Goal: Book appointment/travel/reservation

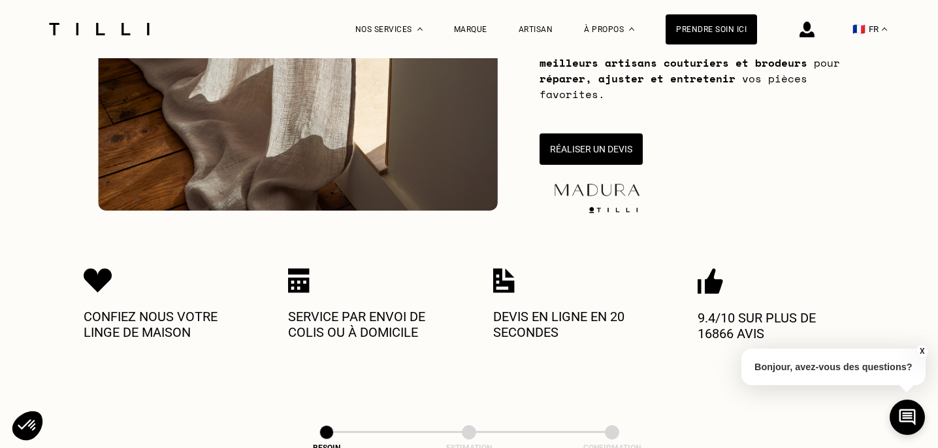
scroll to position [278, 0]
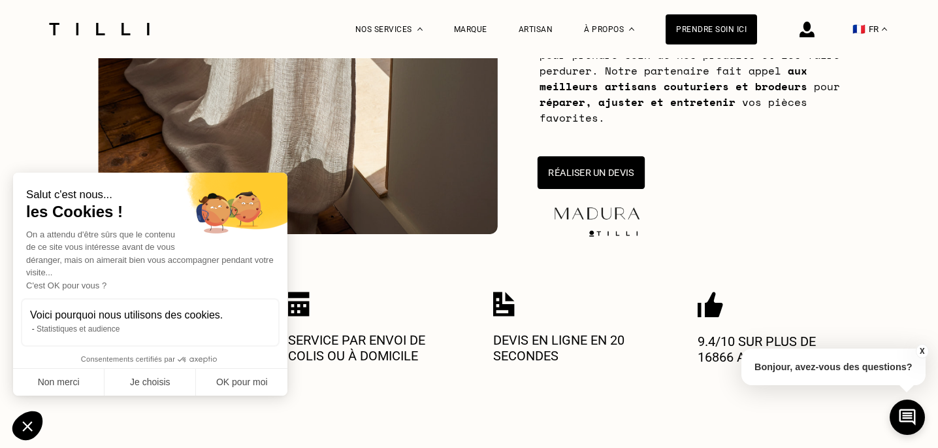
click at [580, 163] on button "Réaliser un devis" at bounding box center [591, 172] width 107 height 33
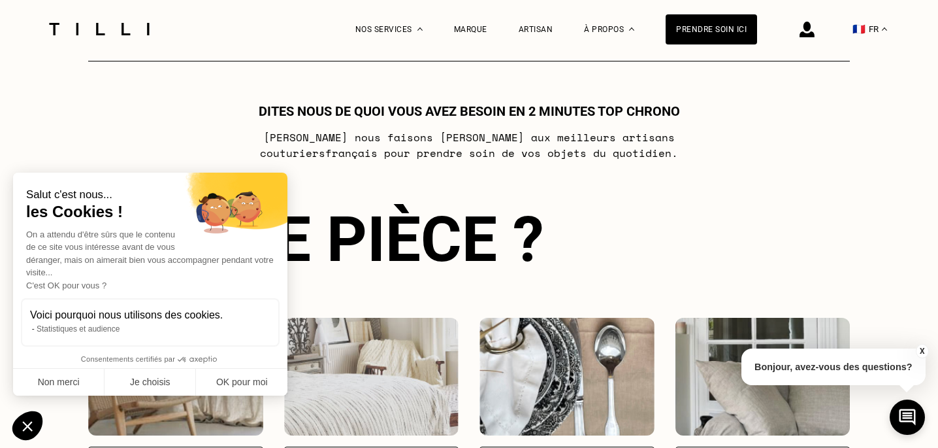
scroll to position [710, 0]
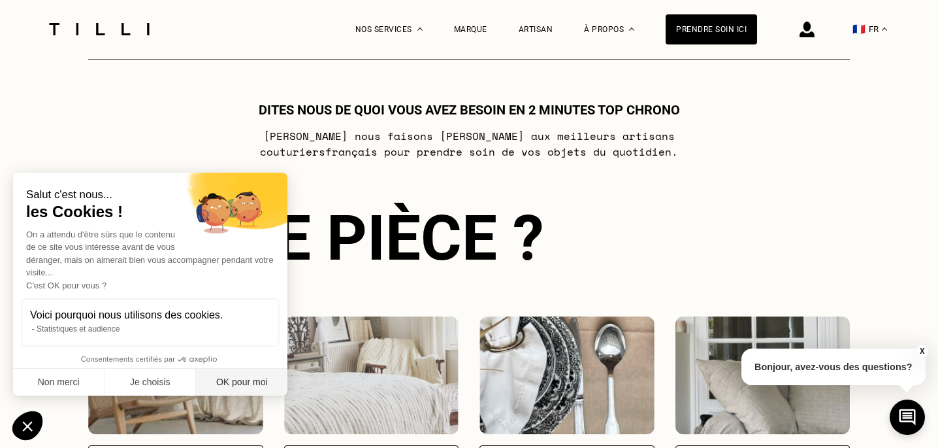
click at [257, 388] on button "OK pour moi" at bounding box center [241, 382] width 91 height 27
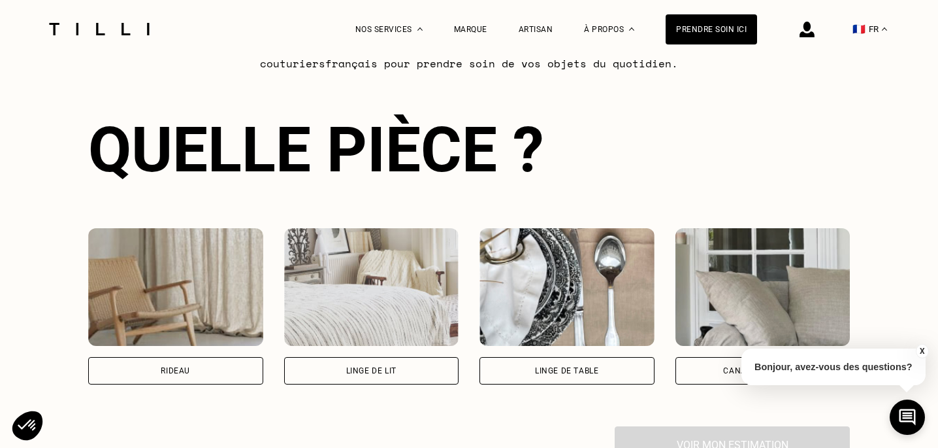
scroll to position [872, 0]
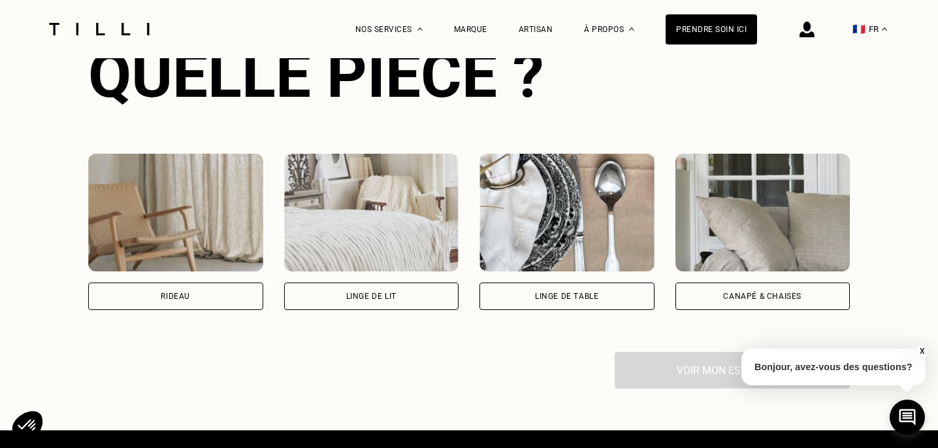
click at [225, 297] on div "Rideau" at bounding box center [175, 295] width 175 height 27
select select "FR"
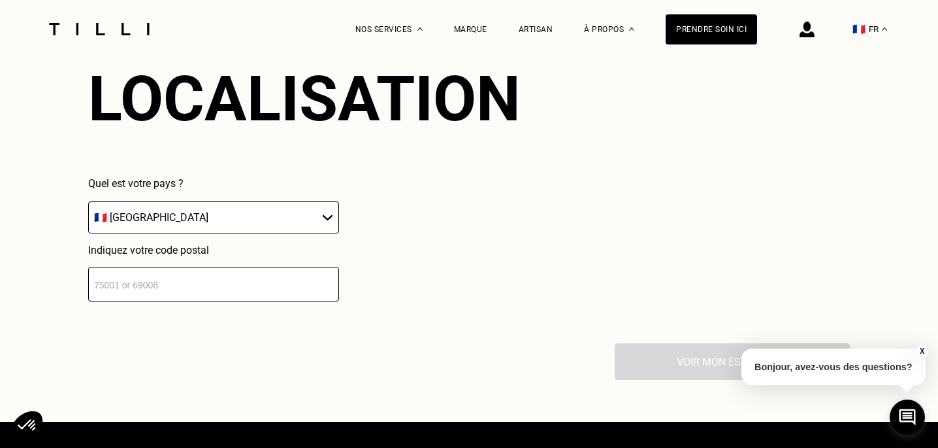
scroll to position [1208, 0]
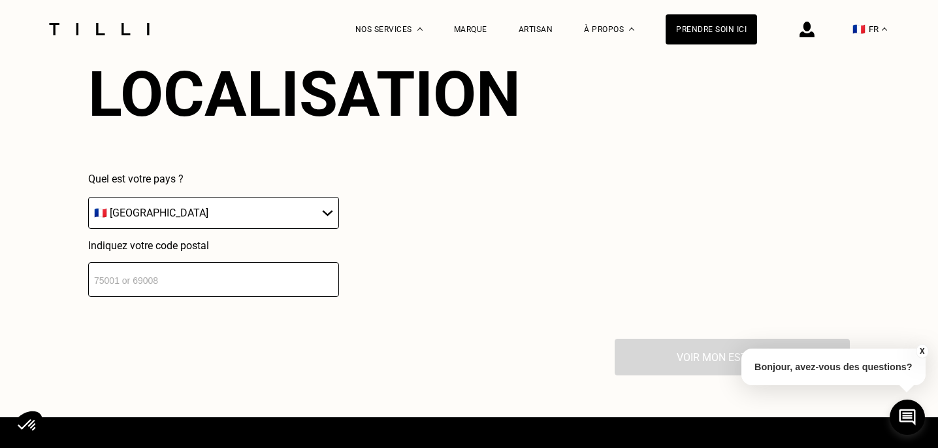
click at [206, 273] on input "number" at bounding box center [213, 279] width 251 height 35
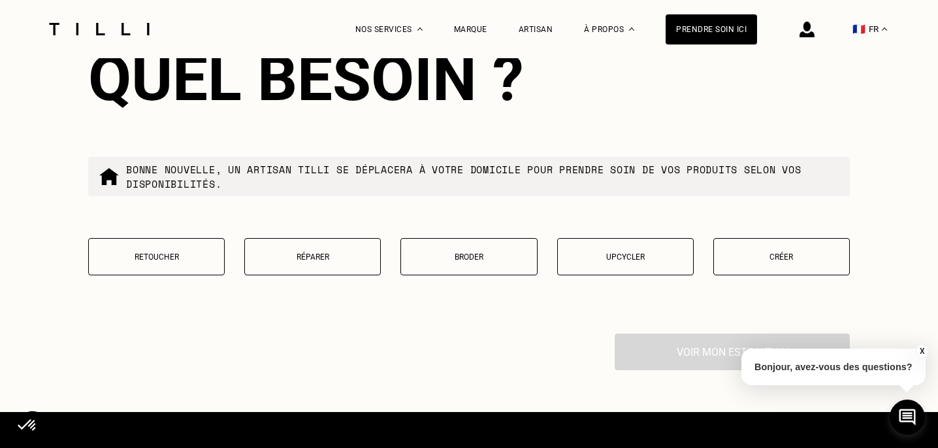
scroll to position [1572, 0]
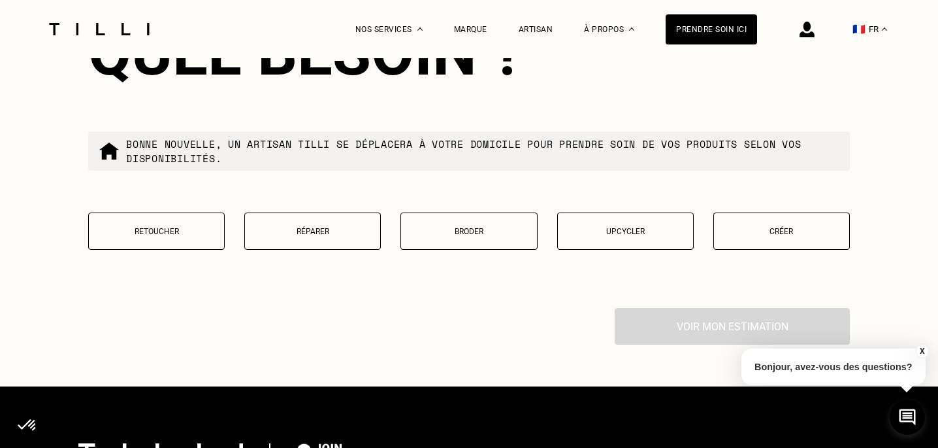
type input "75016"
click at [199, 237] on button "Retoucher" at bounding box center [156, 230] width 137 height 37
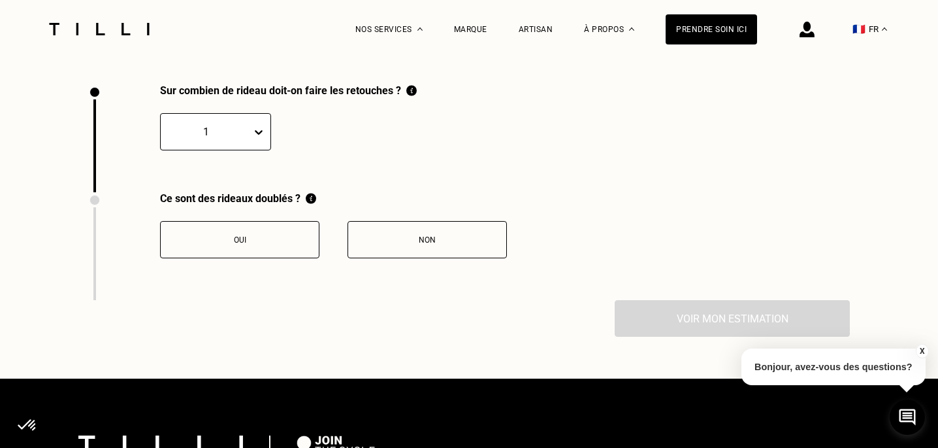
scroll to position [1800, 0]
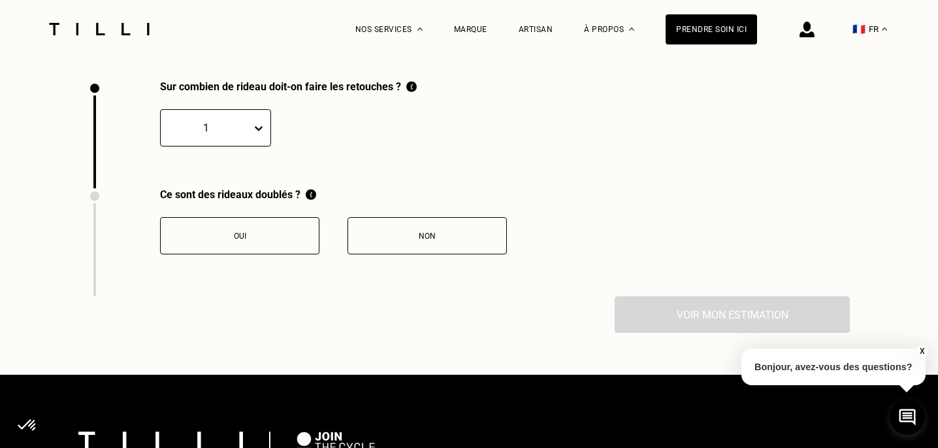
click at [249, 125] on div "1" at bounding box center [206, 128] width 91 height 20
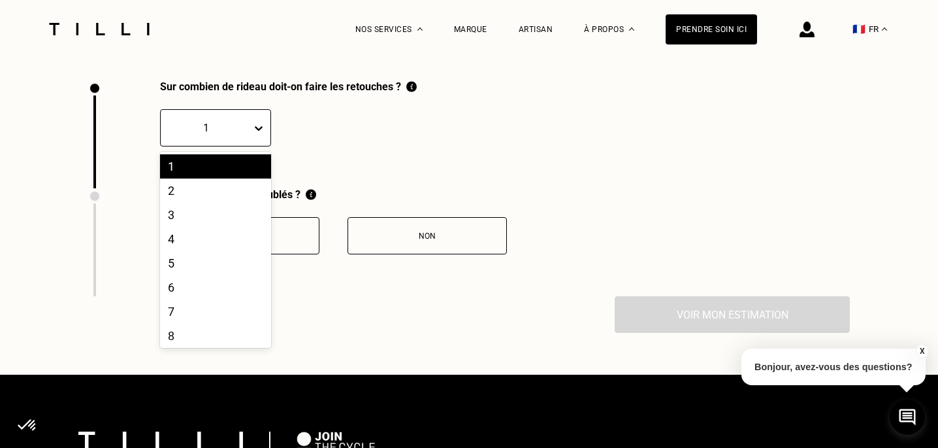
click at [239, 133] on div at bounding box center [206, 127] width 78 height 15
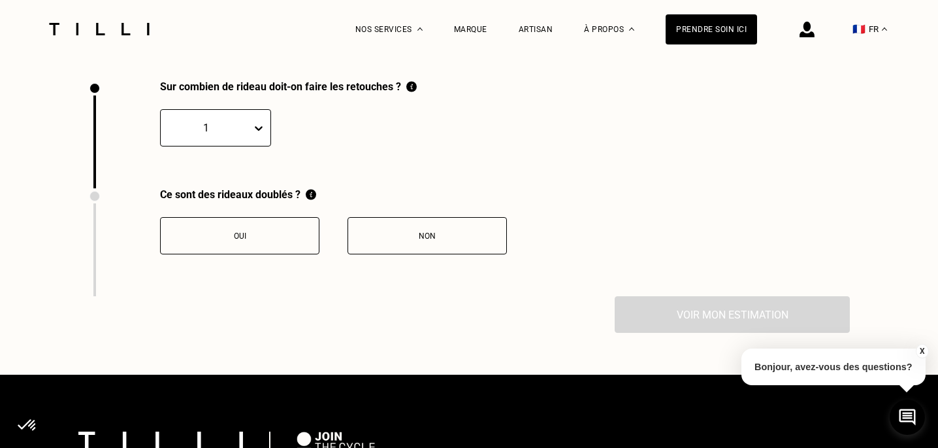
click at [256, 131] on icon at bounding box center [258, 128] width 13 height 13
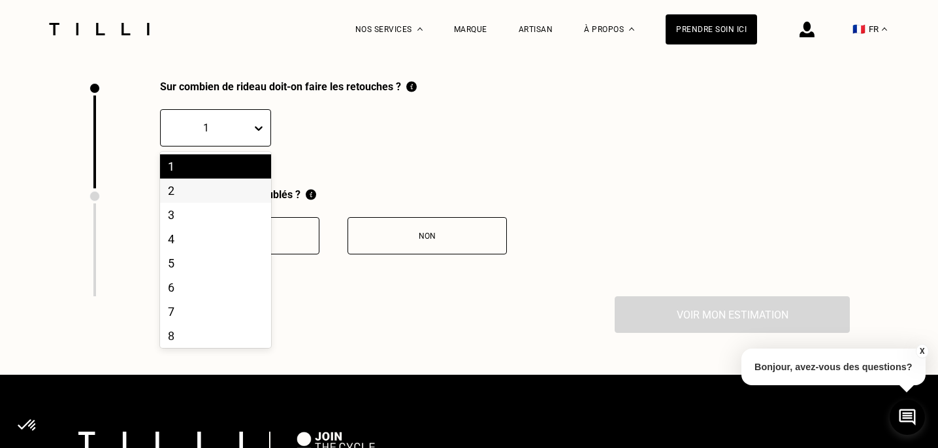
click at [226, 190] on div "2" at bounding box center [215, 190] width 111 height 24
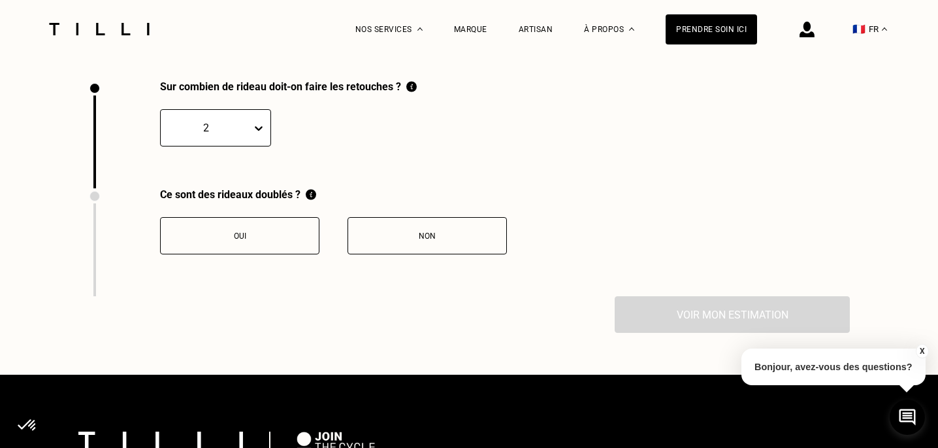
click at [254, 228] on button "Oui" at bounding box center [239, 235] width 159 height 37
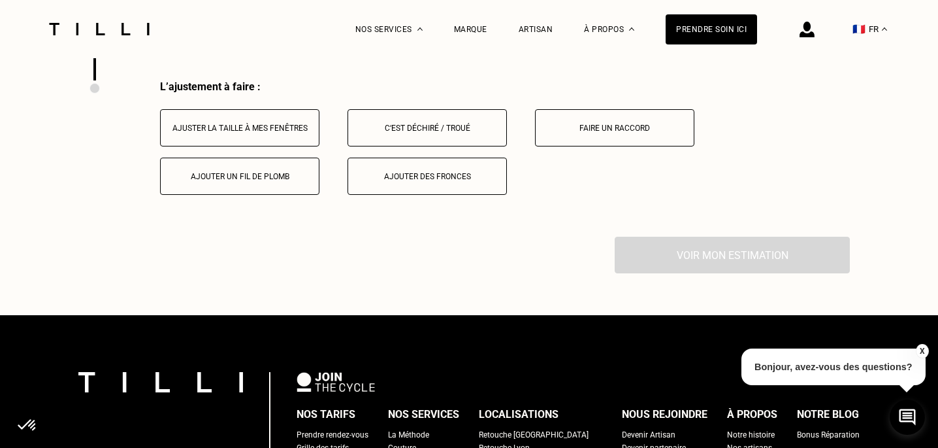
scroll to position [2016, 0]
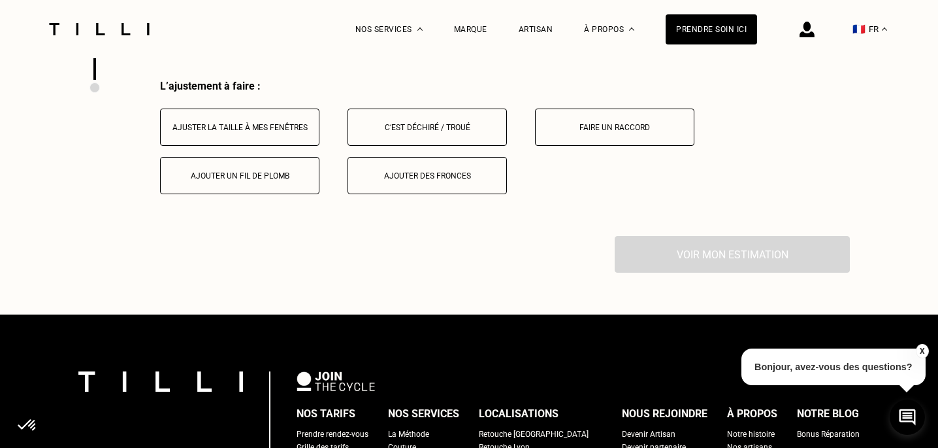
click at [263, 112] on button "Ajuster la taille à mes fenêtres" at bounding box center [239, 126] width 159 height 37
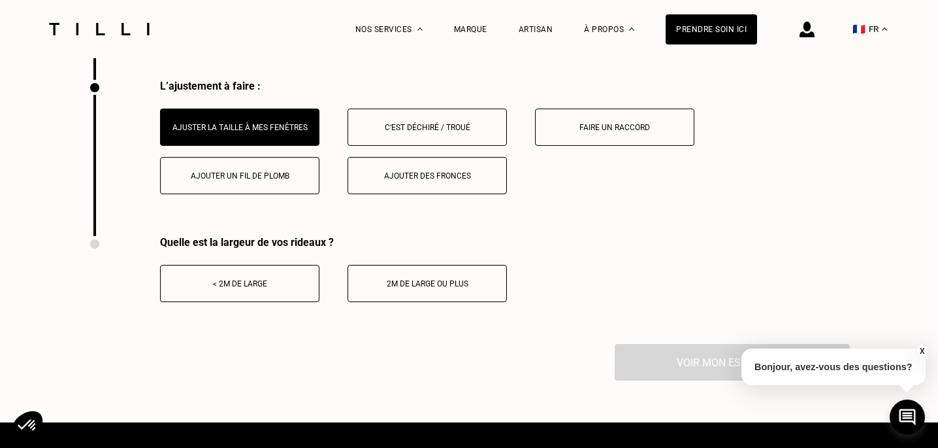
click at [270, 274] on button "< 2m de large" at bounding box center [239, 283] width 159 height 37
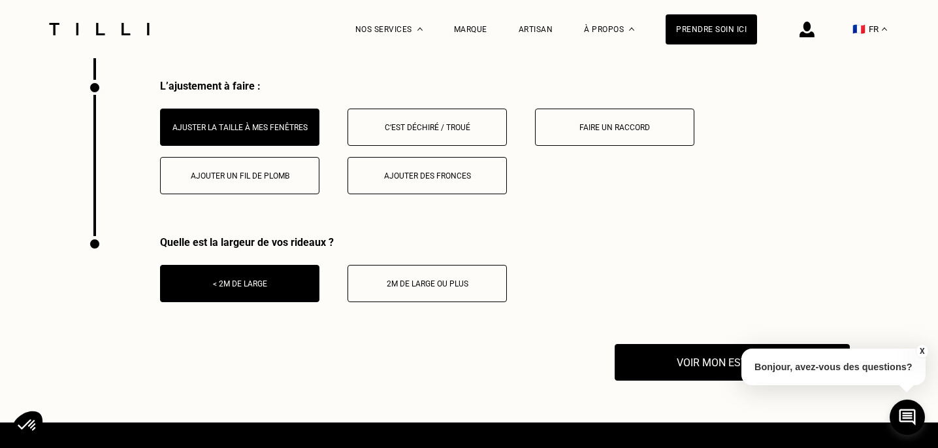
click at [922, 352] on button "X" at bounding box center [922, 351] width 13 height 14
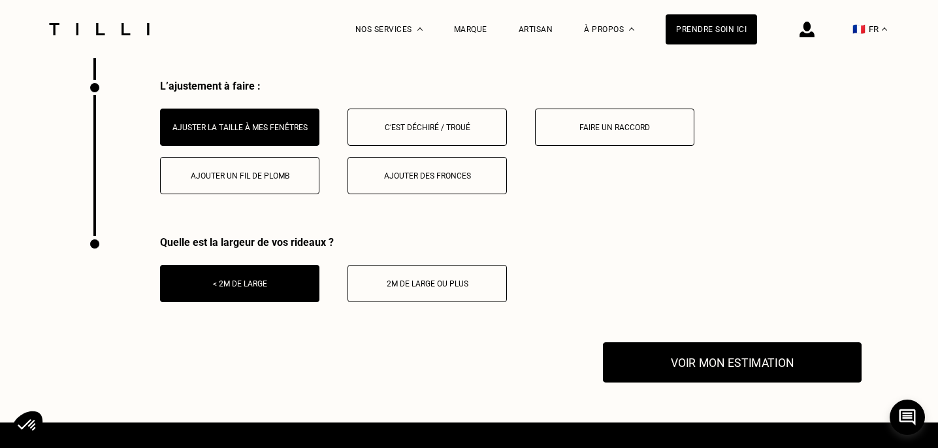
click at [753, 357] on button "Voir mon estimation" at bounding box center [732, 362] width 259 height 41
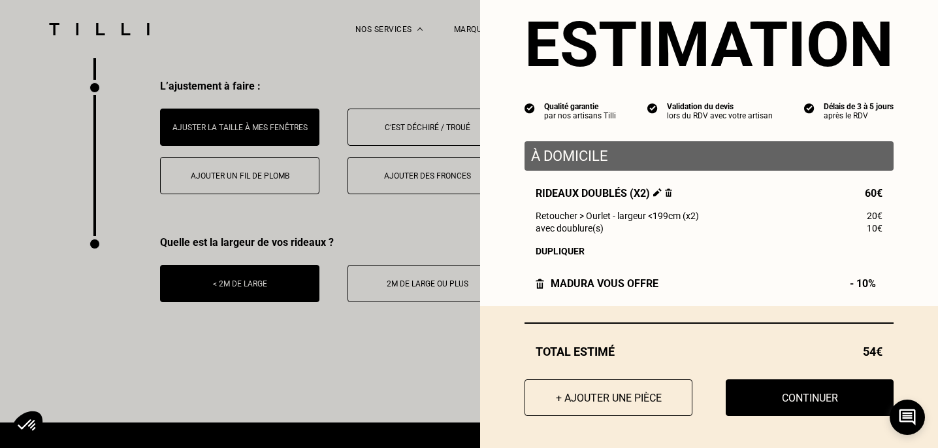
scroll to position [36, 0]
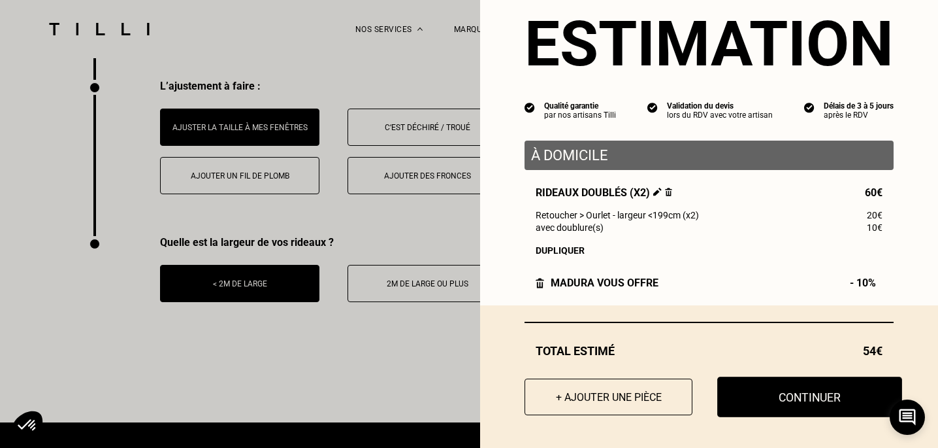
click at [764, 384] on button "Continuer" at bounding box center [810, 396] width 185 height 41
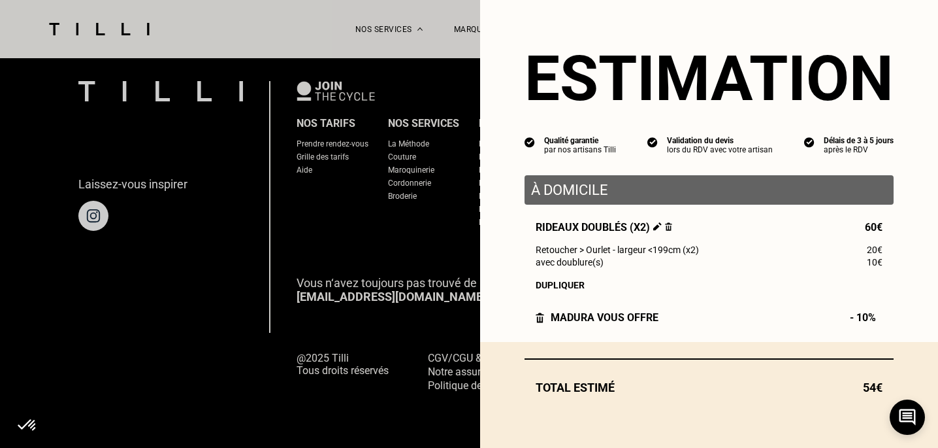
scroll to position [0, 0]
select select "FR"
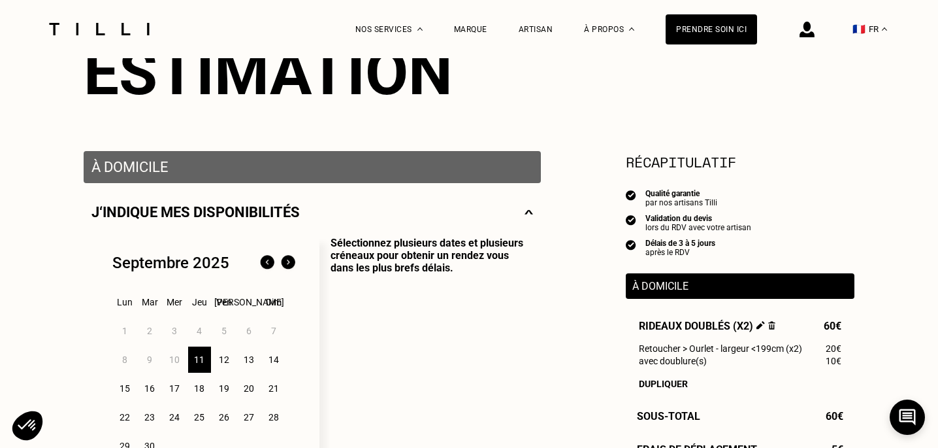
scroll to position [233, 0]
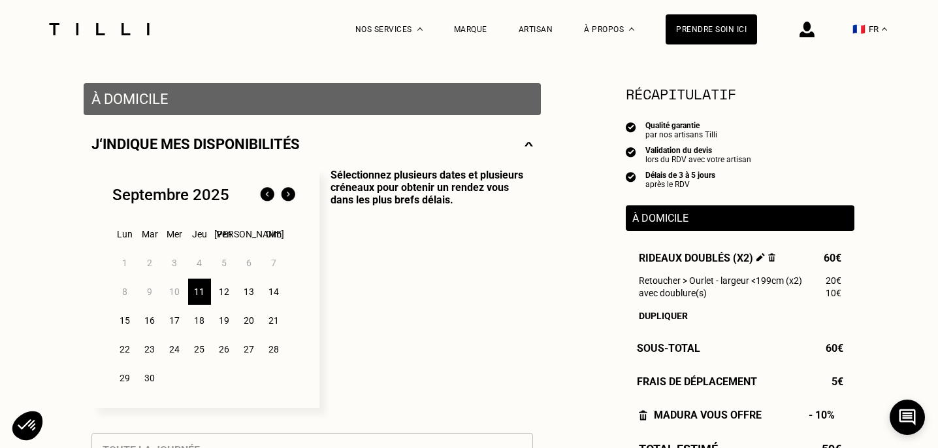
click at [222, 289] on div "12" at bounding box center [224, 291] width 23 height 26
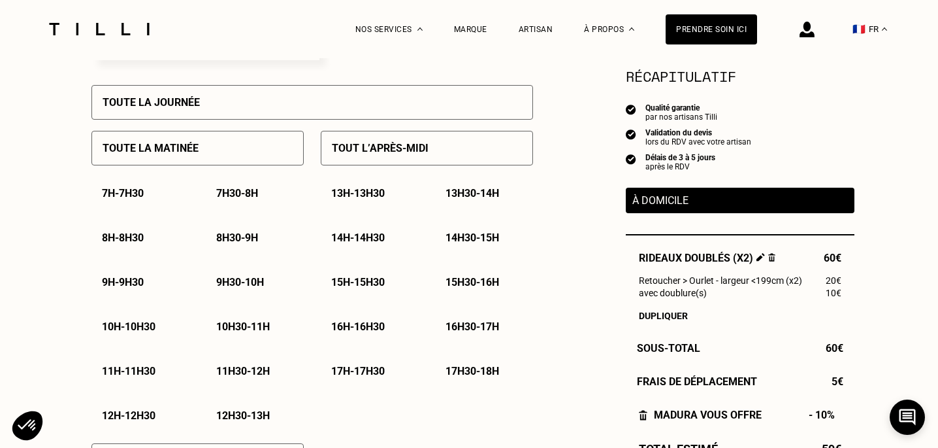
scroll to position [584, 0]
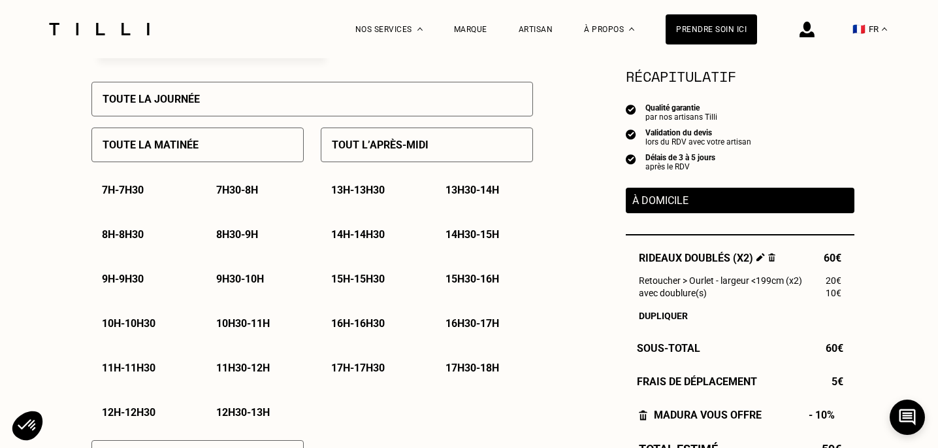
click at [217, 102] on div "Toute la journée" at bounding box center [312, 99] width 442 height 35
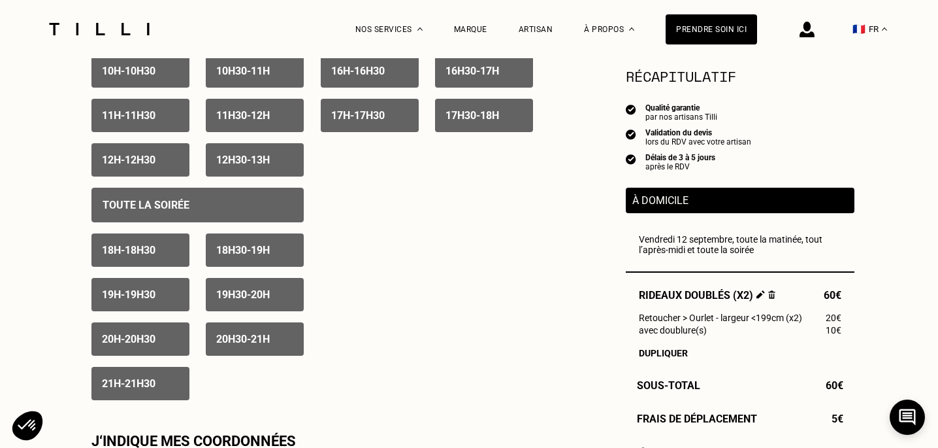
scroll to position [801, 0]
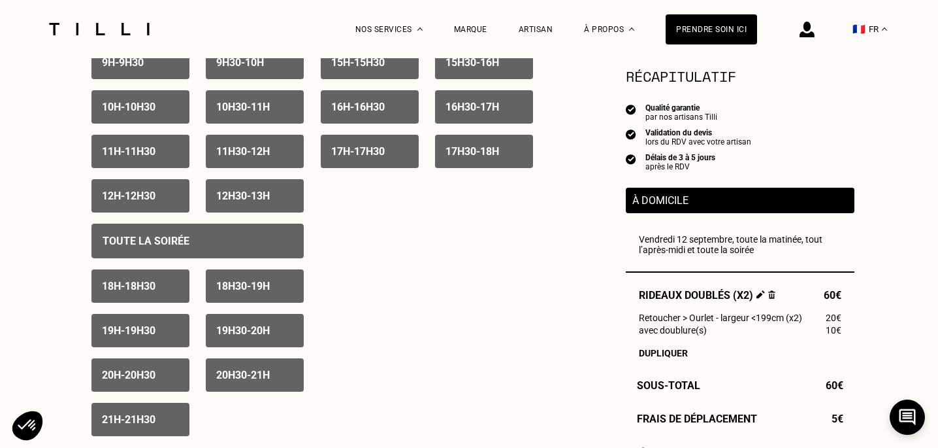
click at [252, 375] on p "20h30 - 21h" at bounding box center [243, 375] width 54 height 12
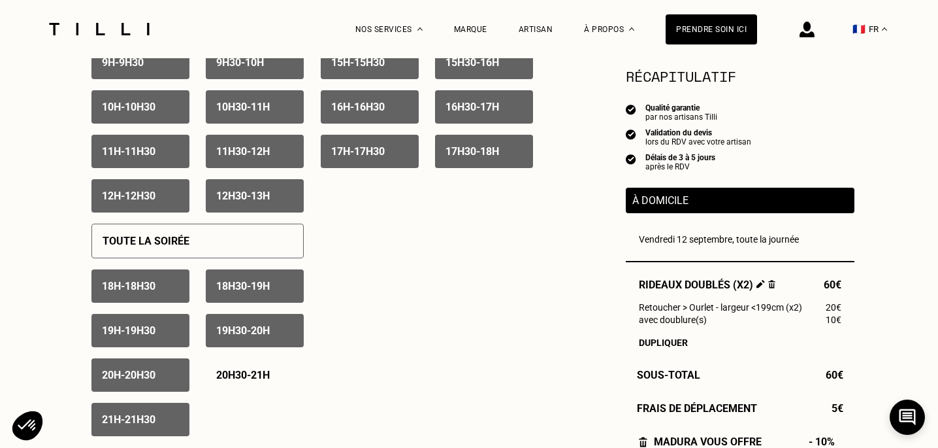
click at [150, 405] on div "21h - 21h30" at bounding box center [140, 419] width 98 height 33
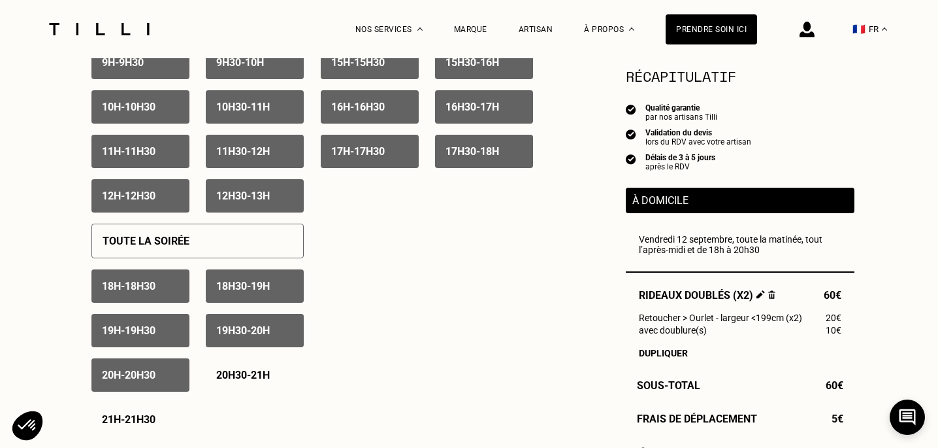
click at [146, 380] on p "20h - 20h30" at bounding box center [129, 375] width 54 height 12
click at [243, 344] on div "19h30 - 20h" at bounding box center [255, 330] width 98 height 33
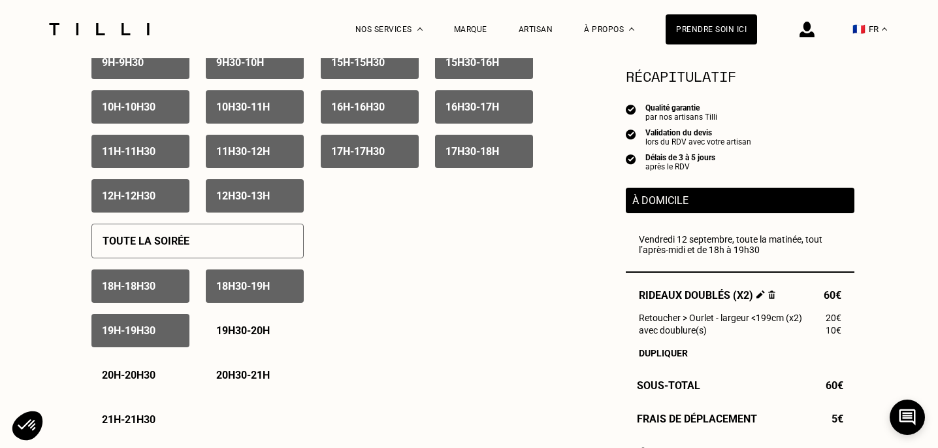
click at [156, 331] on p "19h - 19h30" at bounding box center [129, 330] width 54 height 12
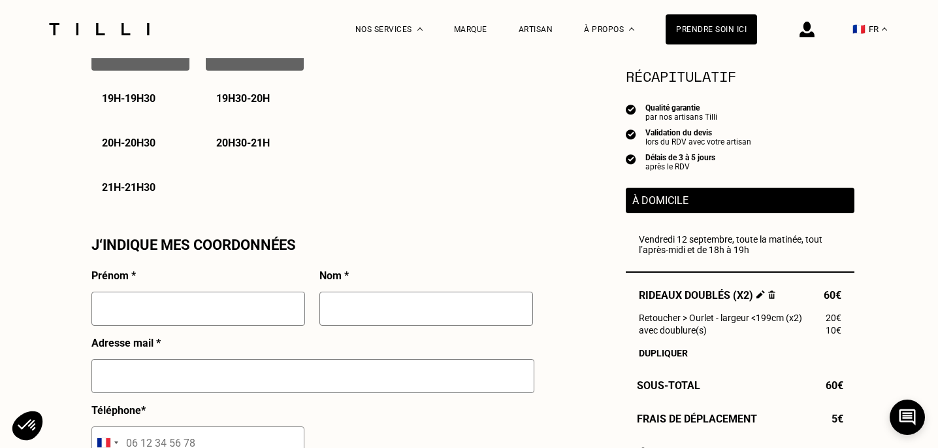
scroll to position [1058, 0]
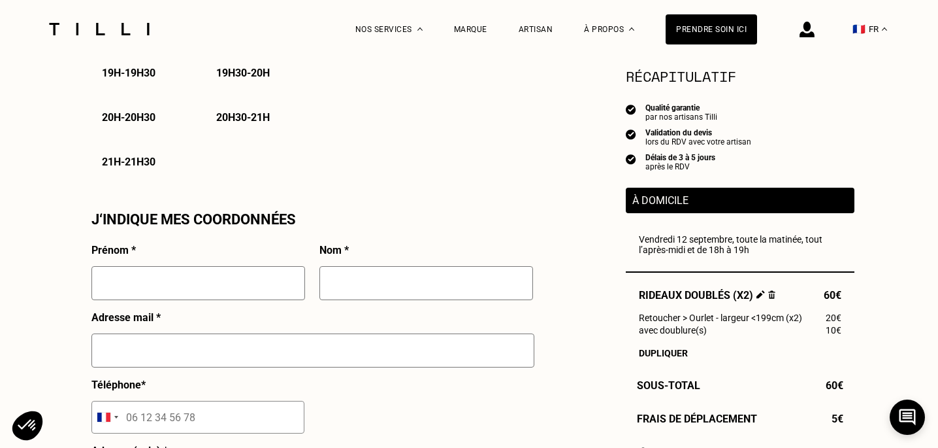
click at [179, 287] on input "text" at bounding box center [198, 283] width 214 height 34
type input "[PERSON_NAME]"
click at [401, 282] on input "text" at bounding box center [427, 283] width 214 height 34
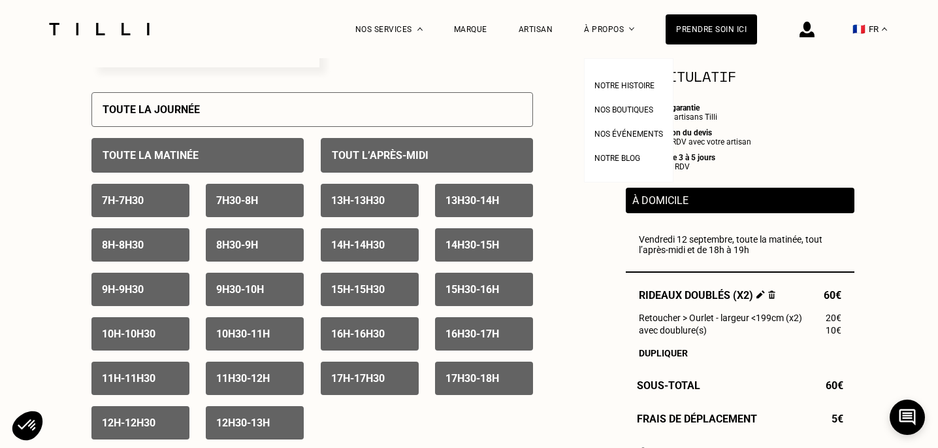
scroll to position [0, 0]
